Goal: Information Seeking & Learning: Learn about a topic

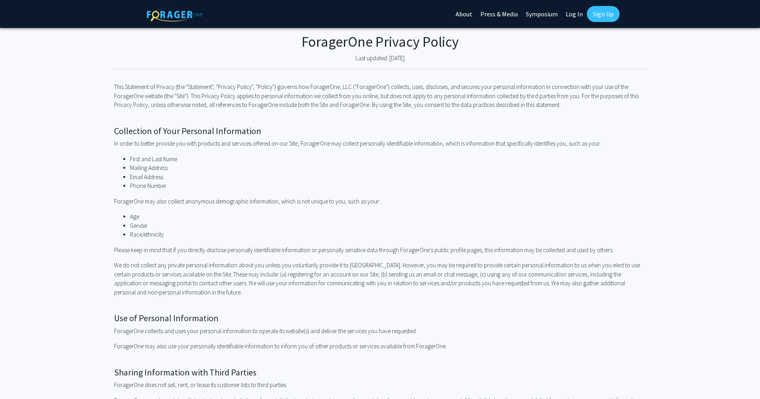
scroll to position [662, 0]
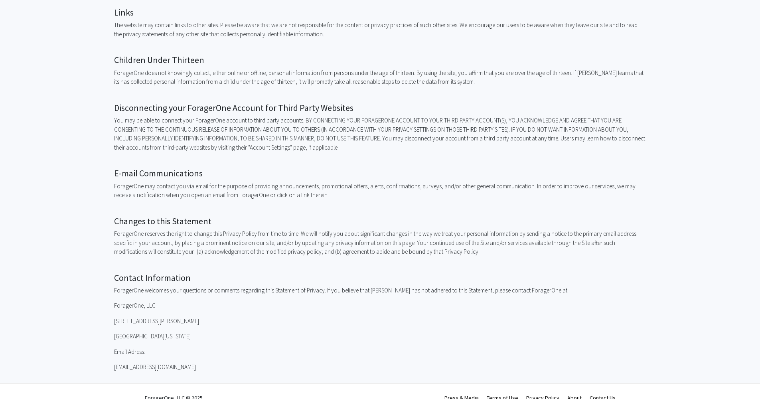
click at [502, 394] on link "Terms of Use" at bounding box center [503, 397] width 32 height 7
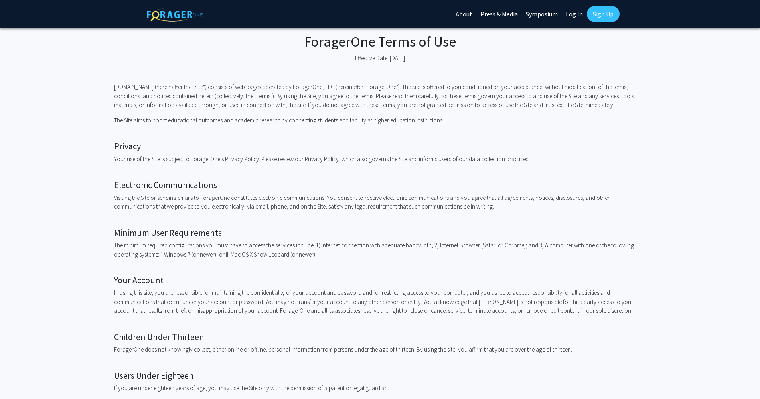
click at [362, 1] on div "Skip navigation About Press & Media Symposium Log In Sign Up" at bounding box center [380, 14] width 479 height 28
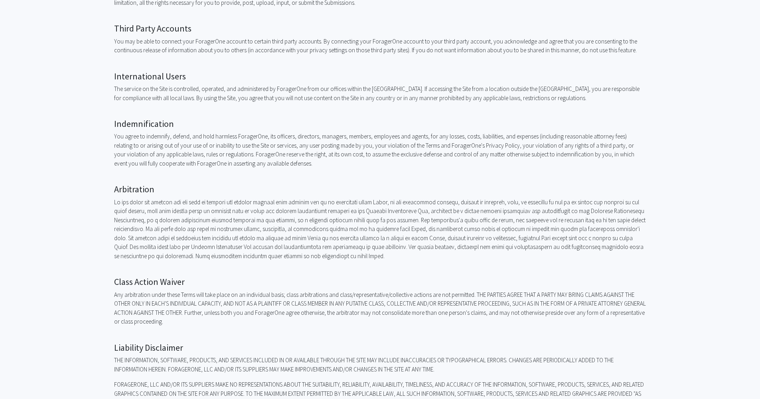
scroll to position [1342, 0]
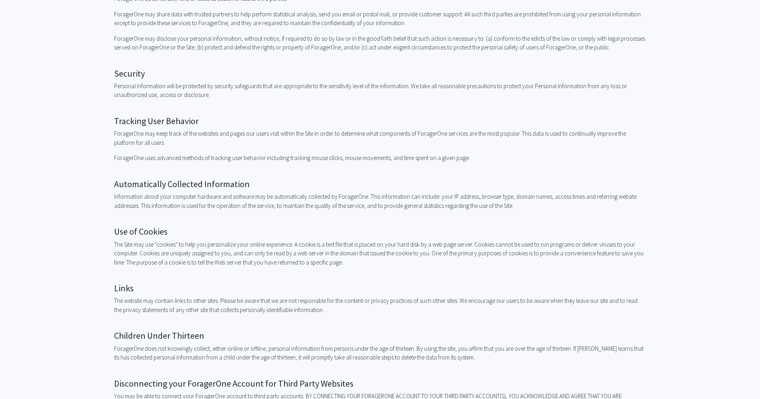
scroll to position [410, 0]
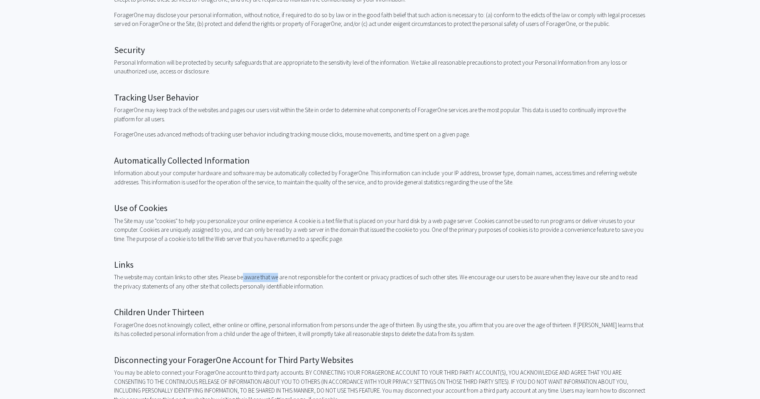
drag, startPoint x: 242, startPoint y: 268, endPoint x: 276, endPoint y: 266, distance: 34.4
click at [276, 273] on p "The website may contain links to other sites. Please be aware that we are not r…" at bounding box center [380, 282] width 532 height 18
click at [381, 284] on div "ForagerOne Privacy Policy Last updated: [DATE] This Statement of Privacy (the "…" at bounding box center [380, 128] width 532 height 1021
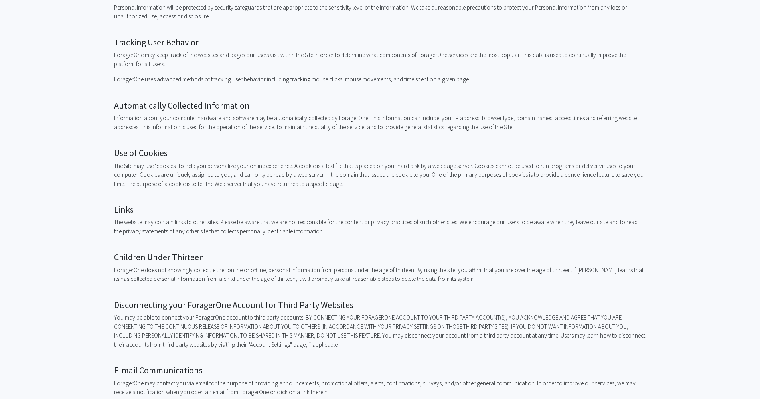
scroll to position [502, 0]
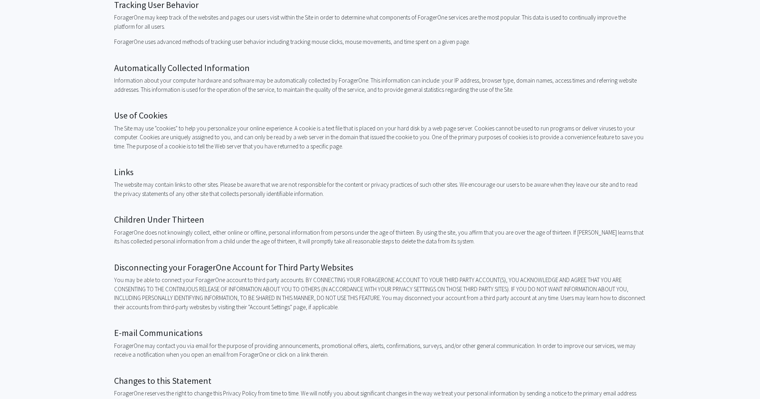
drag, startPoint x: 319, startPoint y: 183, endPoint x: 81, endPoint y: 159, distance: 238.9
click at [81, 159] on fg-privacy-policy "ForagerOne Privacy Policy Last updated: [DATE] This Statement of Privacy (the "…" at bounding box center [380, 36] width 760 height 1021
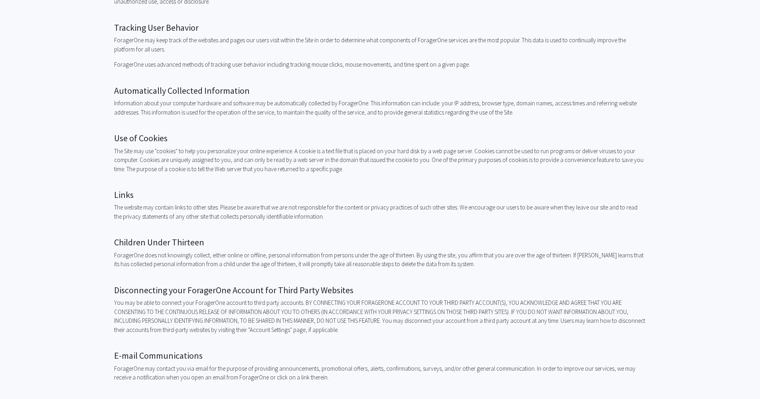
scroll to position [662, 0]
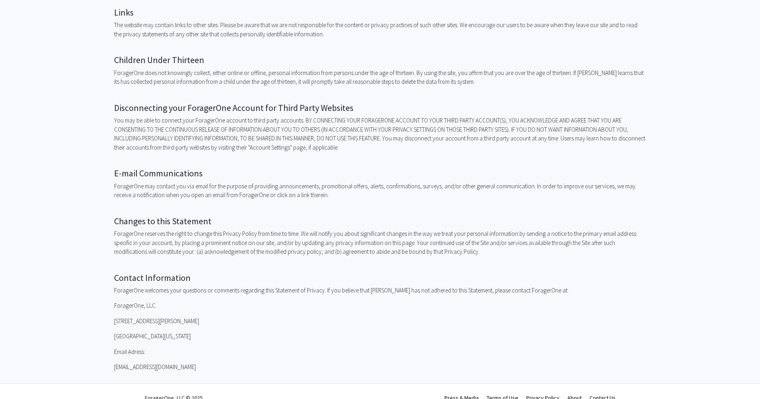
click at [510, 394] on link "Terms of Use" at bounding box center [503, 397] width 32 height 7
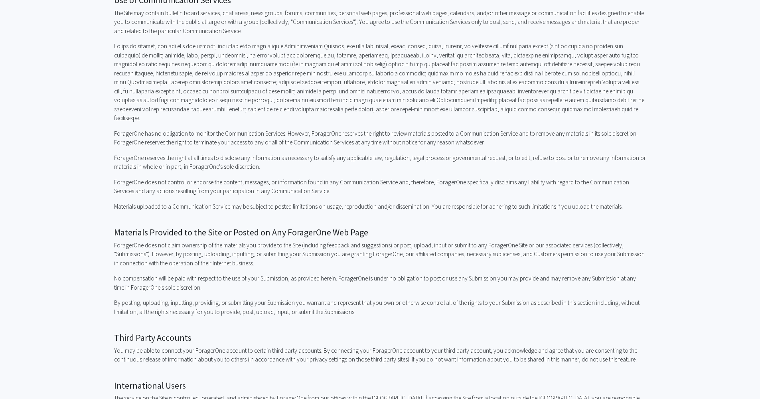
scroll to position [412, 0]
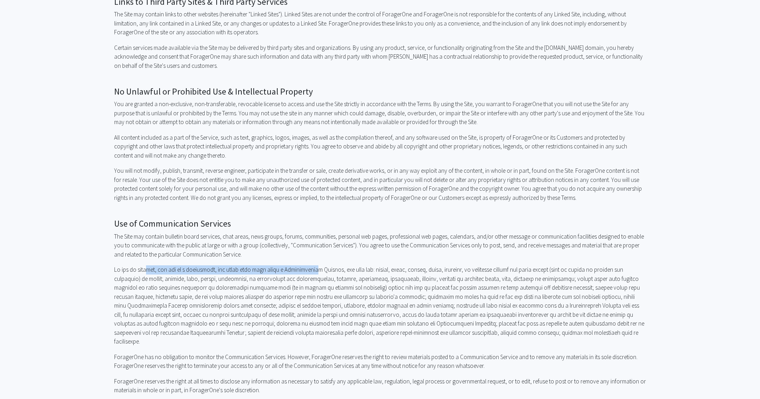
drag, startPoint x: 148, startPoint y: 258, endPoint x: 320, endPoint y: 260, distance: 172.3
click at [320, 265] on p at bounding box center [380, 305] width 532 height 81
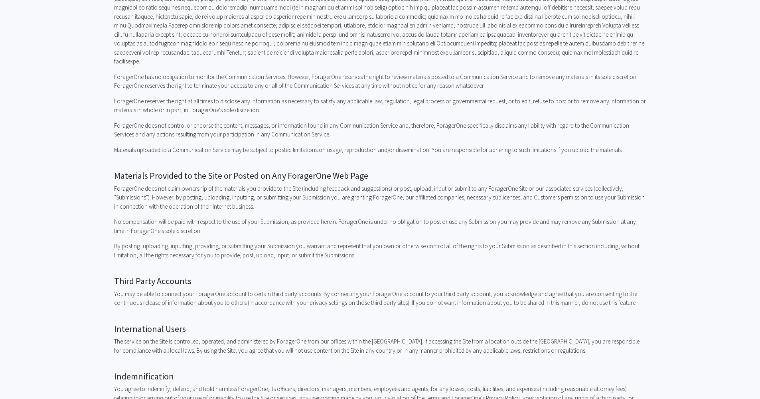
scroll to position [739, 0]
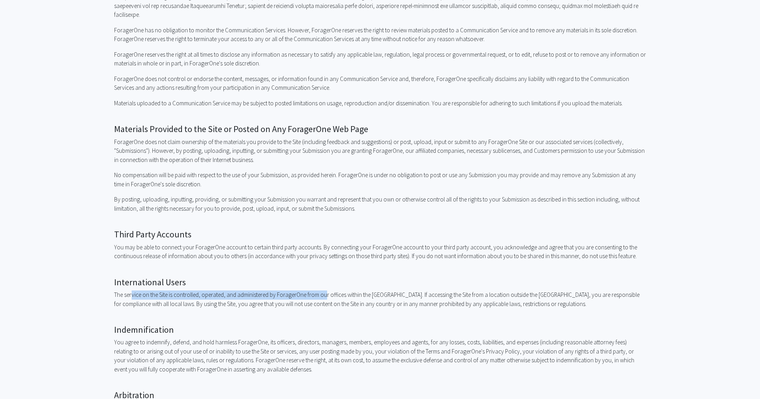
drag, startPoint x: 130, startPoint y: 272, endPoint x: 322, endPoint y: 275, distance: 191.9
click at [322, 290] on p "The service on the Site is controlled, operated, and administered by ForagerOne…" at bounding box center [380, 299] width 532 height 18
click at [374, 290] on p "The service on the Site is controlled, operated, and administered by ForagerOne…" at bounding box center [380, 299] width 532 height 18
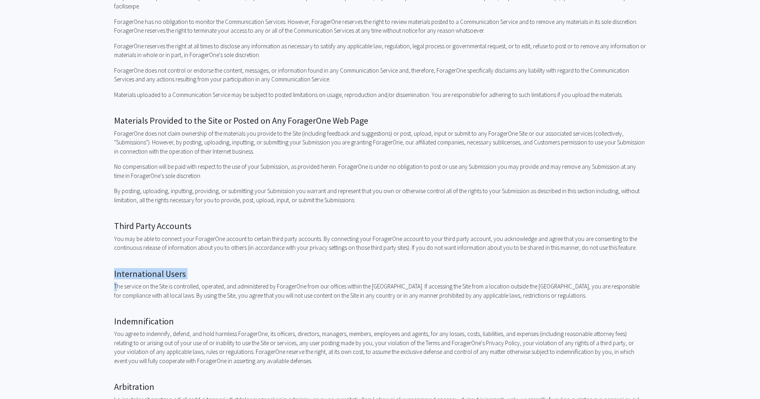
drag, startPoint x: 105, startPoint y: 249, endPoint x: 207, endPoint y: 257, distance: 102.4
click at [207, 257] on fg-terms-of-use "ForagerOne Terms of Use Effective Date: [DATE] [DOMAIN_NAME] (hereinafter the "…" at bounding box center [380, 142] width 760 height 1722
click at [184, 282] on p "The service on the Site is controlled, operated, and administered by ForagerOne…" at bounding box center [380, 291] width 532 height 18
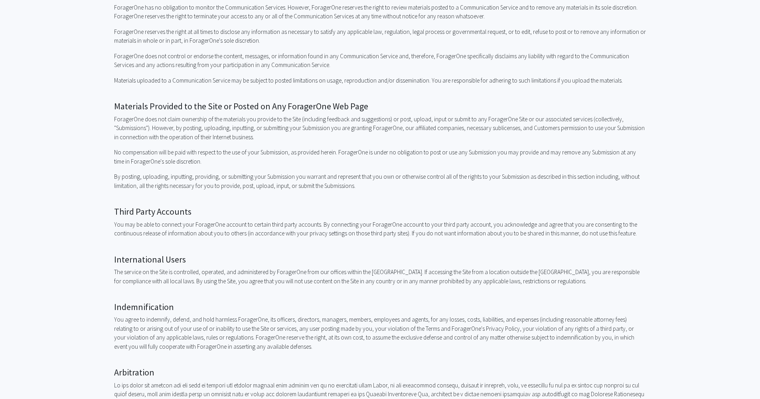
scroll to position [780, 0]
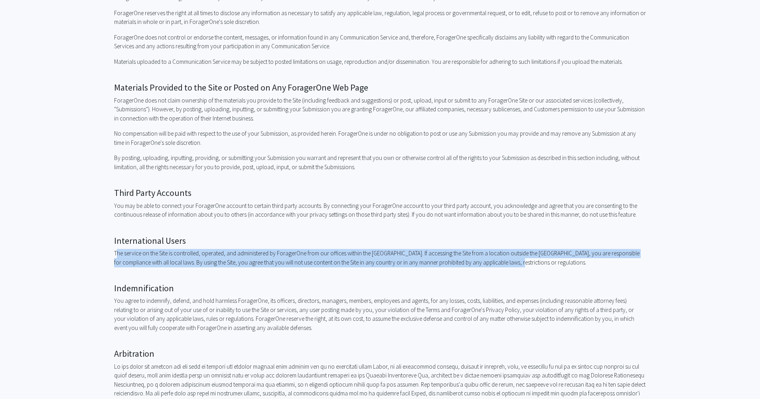
drag, startPoint x: 114, startPoint y: 231, endPoint x: 508, endPoint y: 240, distance: 394.1
click at [508, 249] on p "The service on the Site is controlled, operated, and administered by ForagerOne…" at bounding box center [380, 258] width 532 height 18
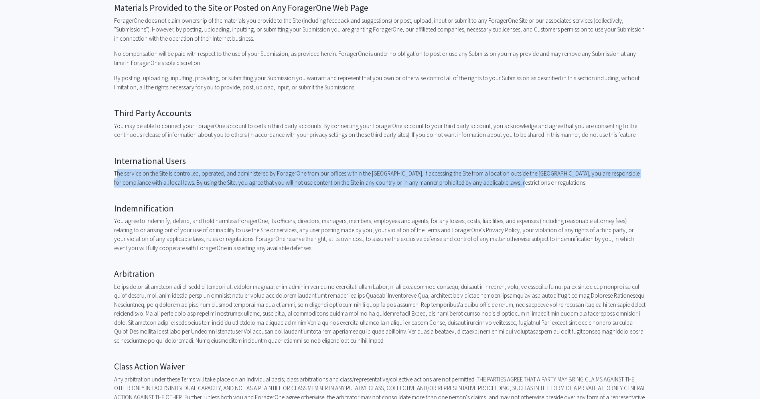
scroll to position [856, 0]
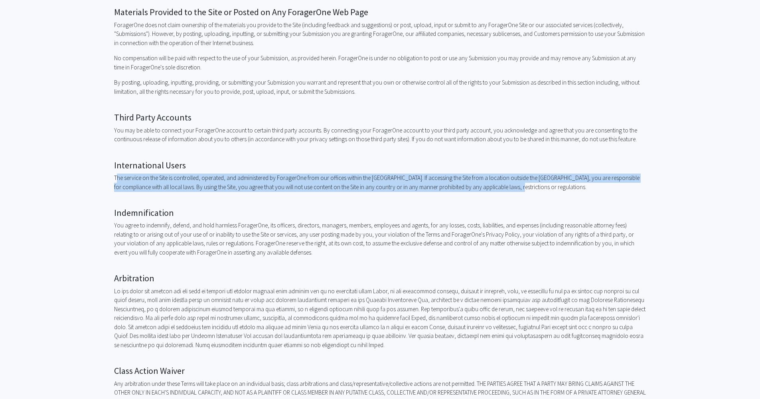
click at [284, 173] on p "The service on the Site is controlled, operated, and administered by ForagerOne…" at bounding box center [380, 182] width 532 height 18
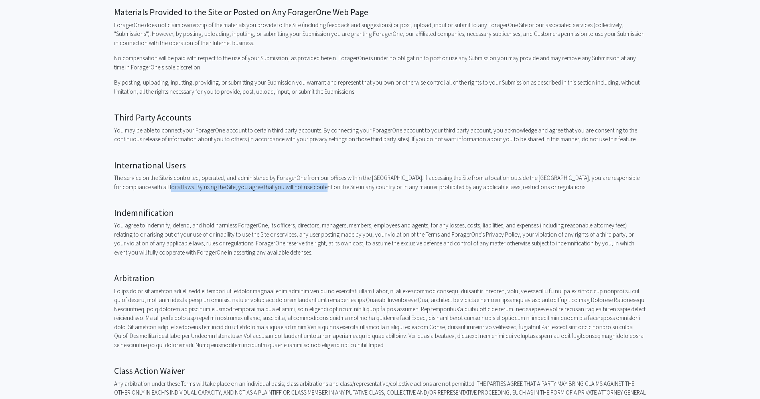
drag, startPoint x: 150, startPoint y: 163, endPoint x: 307, endPoint y: 163, distance: 157.5
click at [307, 173] on p "The service on the Site is controlled, operated, and administered by ForagerOne…" at bounding box center [380, 182] width 532 height 18
click at [354, 173] on p "The service on the Site is controlled, operated, and administered by ForagerOne…" at bounding box center [380, 182] width 532 height 18
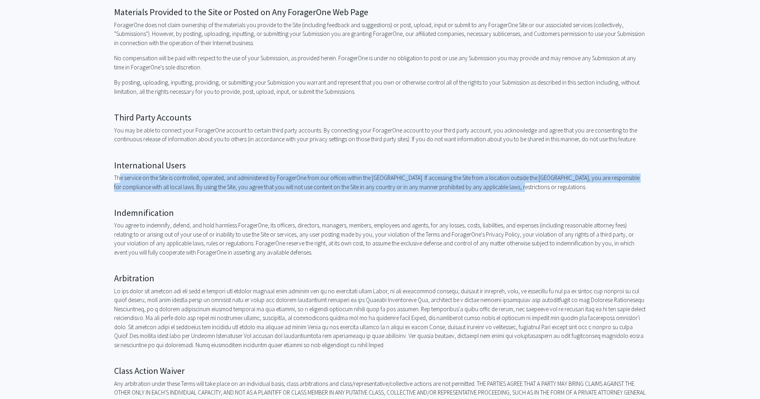
drag, startPoint x: 501, startPoint y: 164, endPoint x: 117, endPoint y: 159, distance: 383.7
click at [117, 173] on p "The service on the Site is controlled, operated, and administered by ForagerOne…" at bounding box center [380, 182] width 532 height 18
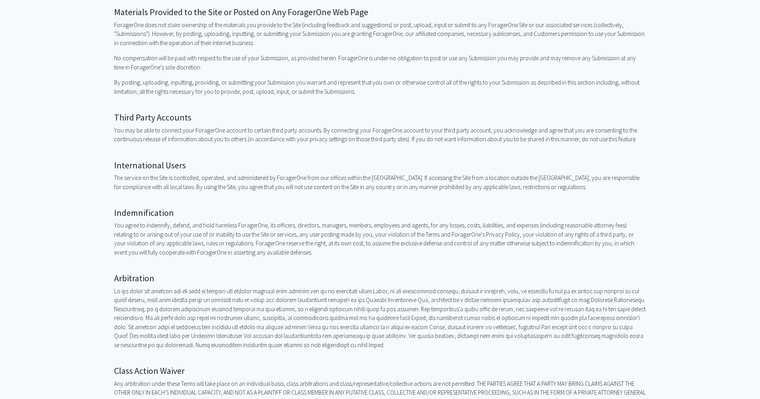
click at [111, 156] on fg-terms-of-use "ForagerOne Terms of Use Effective Date: [DATE] [DOMAIN_NAME] (hereinafter the "…" at bounding box center [380, 33] width 760 height 1722
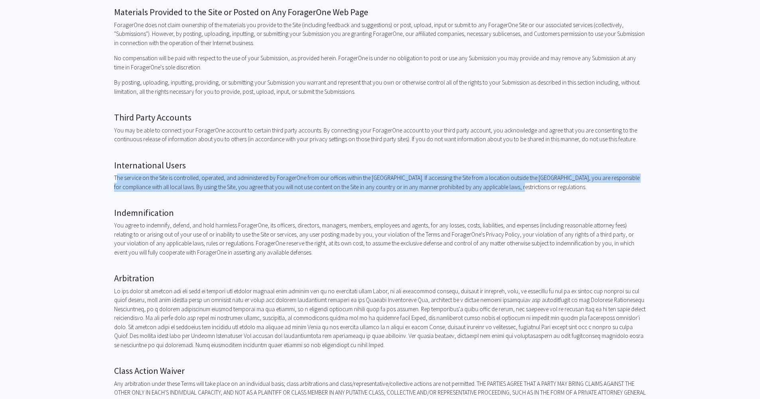
drag, startPoint x: 110, startPoint y: 154, endPoint x: 501, endPoint y: 167, distance: 390.7
click at [501, 167] on fg-terms-of-use "ForagerOne Terms of Use Effective Date: [DATE] [DOMAIN_NAME] (hereinafter the "…" at bounding box center [380, 33] width 760 height 1722
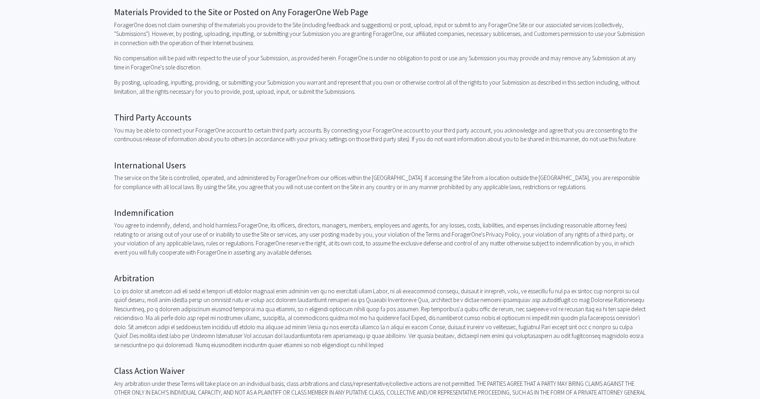
click at [294, 174] on div "ForagerOne Terms of Use Effective Date: [DATE] [DOMAIN_NAME] (hereinafter the "…" at bounding box center [380, 33] width 532 height 1722
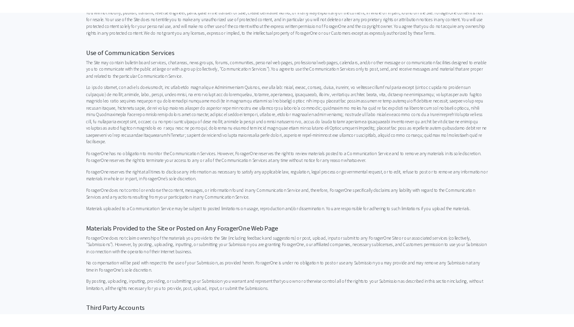
scroll to position [803, 0]
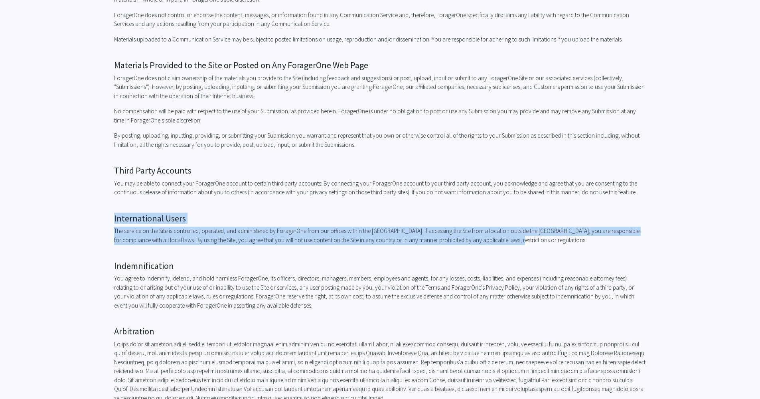
drag, startPoint x: 110, startPoint y: 197, endPoint x: 506, endPoint y: 216, distance: 397.3
click at [506, 216] on fg-terms-of-use "ForagerOne Terms of Use Effective Date: [DATE] [DOMAIN_NAME] (hereinafter the "…" at bounding box center [380, 86] width 760 height 1722
copy div "International Users The service on the Site is controlled, operated, and admini…"
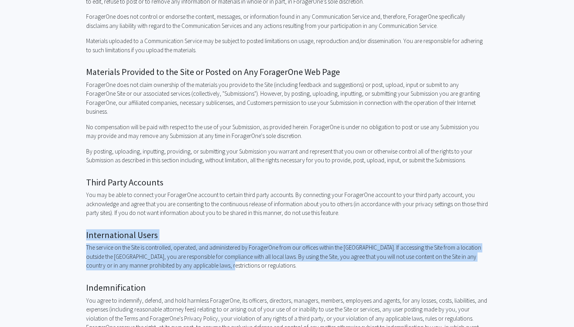
click at [198, 243] on p "The service on the Site is controlled, operated, and administered by ForagerOne…" at bounding box center [287, 256] width 402 height 27
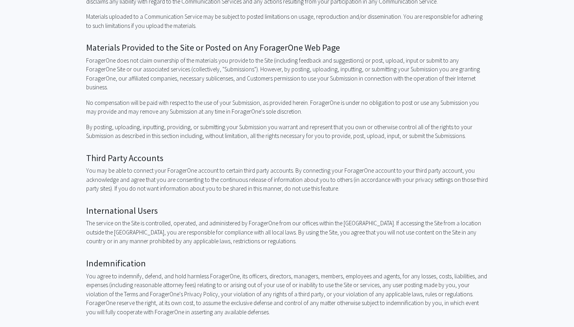
scroll to position [890, 0]
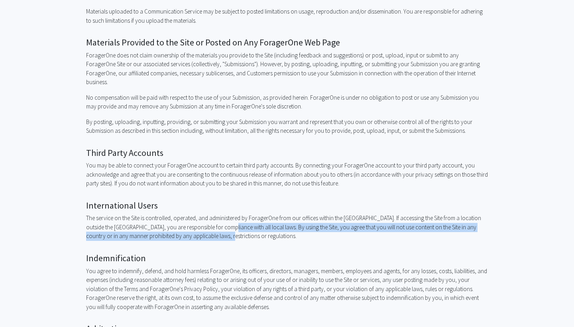
drag, startPoint x: 216, startPoint y: 204, endPoint x: 288, endPoint y: 208, distance: 72.3
click at [288, 214] on p "The service on the Site is controlled, operated, and administered by ForagerOne…" at bounding box center [287, 227] width 402 height 27
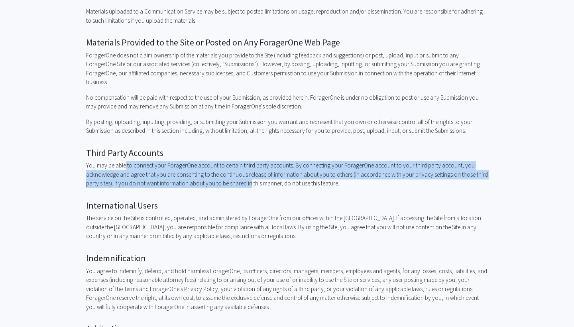
drag, startPoint x: 123, startPoint y: 139, endPoint x: 248, endPoint y: 158, distance: 126.6
click at [248, 161] on p "You may be able to connect your ForagerOne account to certain third party accou…" at bounding box center [287, 174] width 402 height 27
click at [249, 161] on p "You may be able to connect your ForagerOne account to certain third party accou…" at bounding box center [287, 174] width 402 height 27
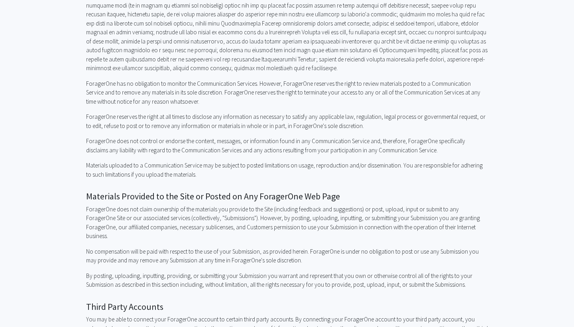
scroll to position [460, 0]
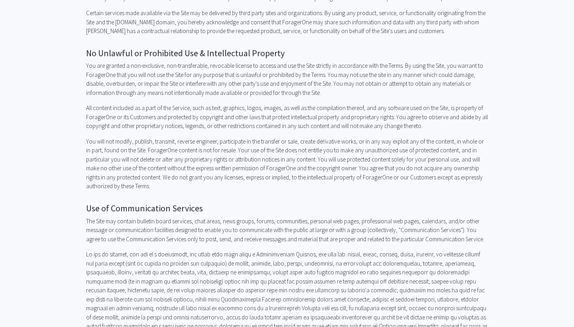
click at [178, 177] on p "You will not modify, publish, transmit, reverse engineer, participate in the tr…" at bounding box center [287, 164] width 402 height 54
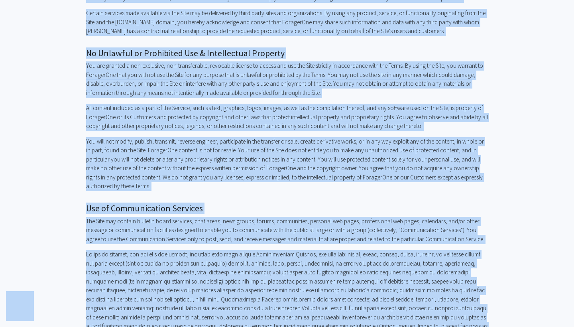
copy body "Lore ipsumdolor Sitam Conse & Adipi Elitseddo Eiu Te Inci Ut Laboreet dolo magn…"
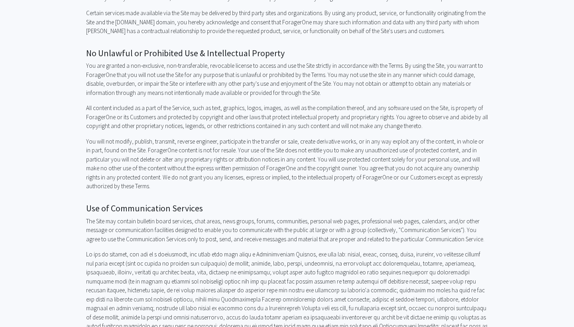
click at [230, 203] on h2 "Use of Communication Services" at bounding box center [287, 208] width 402 height 10
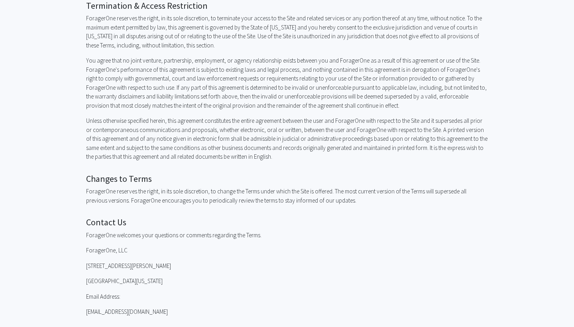
scroll to position [1581, 0]
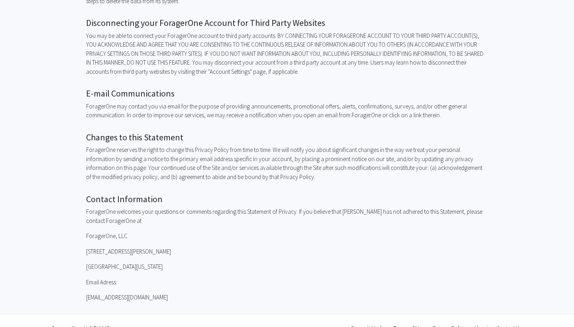
scroll to position [783, 0]
click at [420, 325] on link "Terms of Use" at bounding box center [410, 328] width 32 height 7
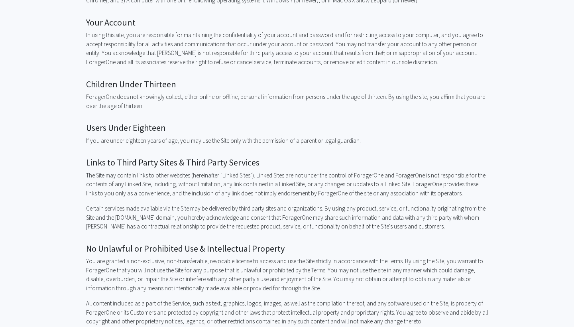
scroll to position [583, 0]
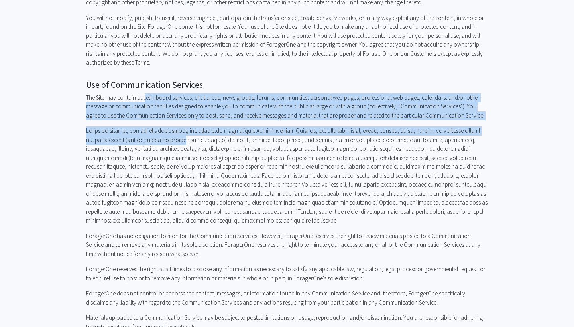
drag, startPoint x: 144, startPoint y: 90, endPoint x: 192, endPoint y: 127, distance: 61.4
click at [192, 127] on p at bounding box center [287, 175] width 402 height 99
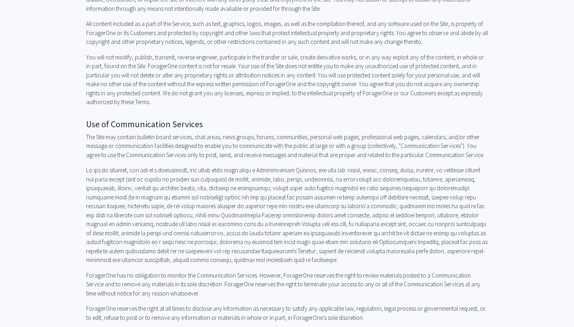
scroll to position [544, 0]
drag, startPoint x: 99, startPoint y: 128, endPoint x: 161, endPoint y: 131, distance: 62.3
click at [161, 133] on p "The Site may contain bulletin board services, chat areas, news groups, forums, …" at bounding box center [287, 146] width 402 height 27
click at [195, 133] on p "The Site may contain bulletin board services, chat areas, news groups, forums, …" at bounding box center [287, 146] width 402 height 27
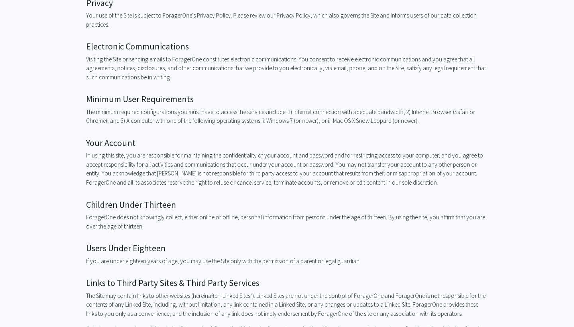
scroll to position [144, 0]
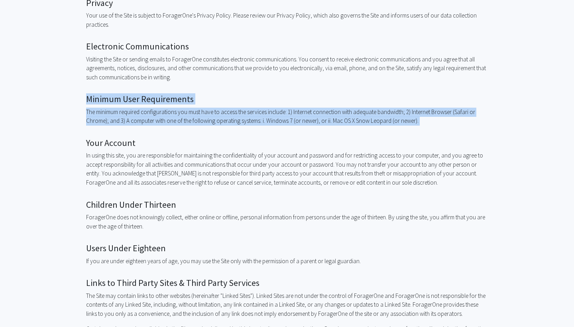
drag, startPoint x: 87, startPoint y: 95, endPoint x: 423, endPoint y: 123, distance: 337.3
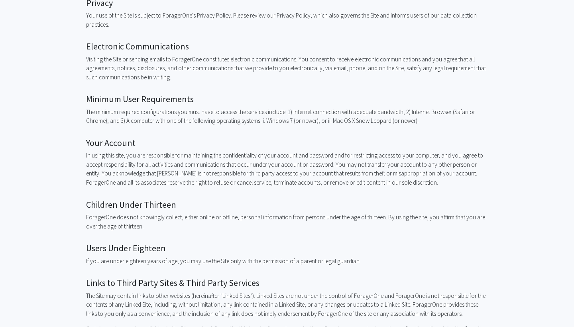
click at [418, 115] on p "The minimum required configurations you must have to access the services includ…" at bounding box center [287, 117] width 402 height 18
drag, startPoint x: 418, startPoint y: 115, endPoint x: 311, endPoint y: 106, distance: 107.7
click at [311, 108] on p "The minimum required configurations you must have to access the services includ…" at bounding box center [287, 117] width 402 height 18
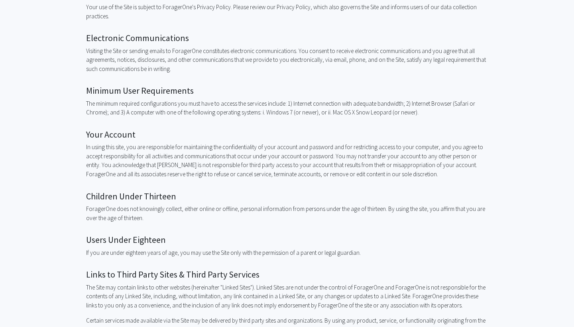
drag, startPoint x: 422, startPoint y: 111, endPoint x: 86, endPoint y: 91, distance: 336.4
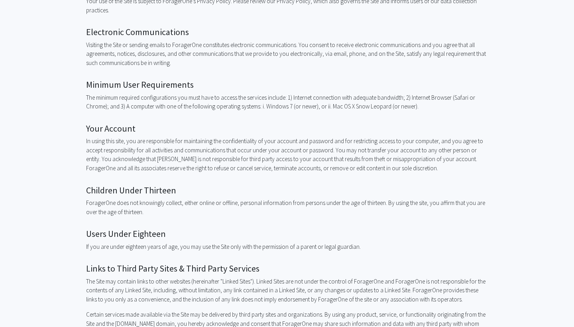
scroll to position [159, 0]
copy div "Minimum User Requirements The minimum required configurations you must have to …"
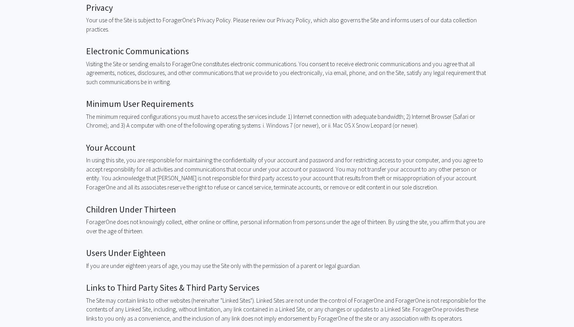
scroll to position [105, 0]
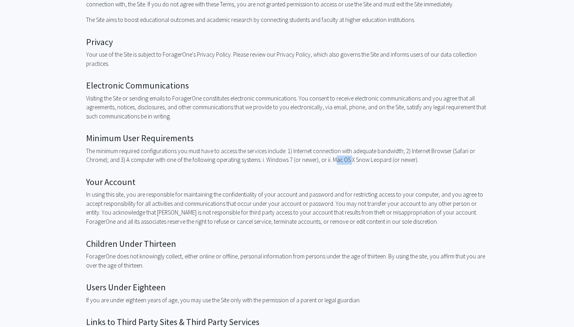
drag, startPoint x: 333, startPoint y: 159, endPoint x: 350, endPoint y: 159, distance: 16.4
click at [350, 159] on p "The minimum required configurations you must have to access the services includ…" at bounding box center [287, 156] width 402 height 18
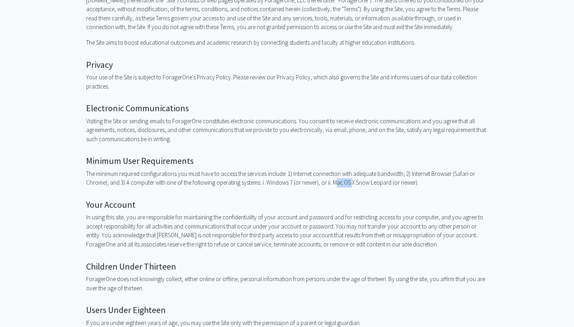
scroll to position [82, 0]
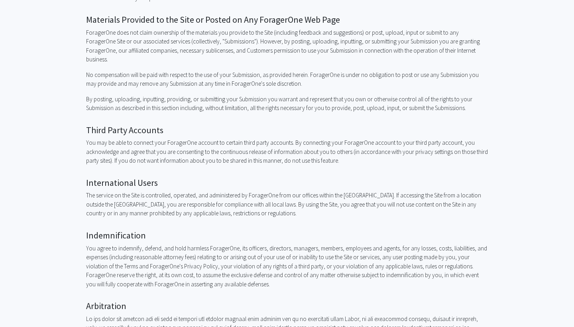
scroll to position [907, 0]
